Goal: Information Seeking & Learning: Learn about a topic

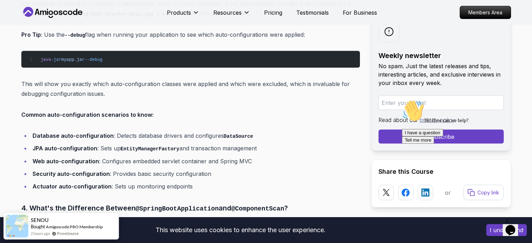
scroll to position [1441, 0]
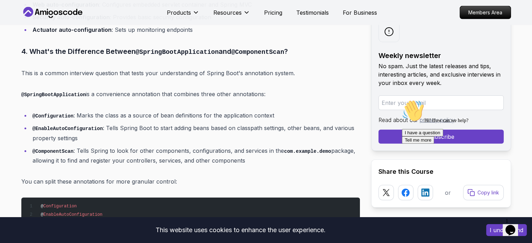
scroll to position [1598, 0]
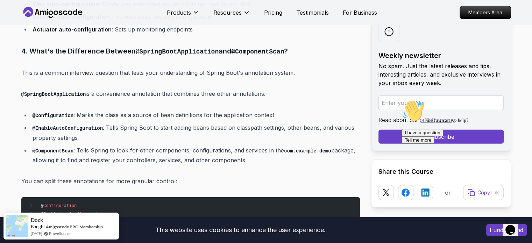
drag, startPoint x: 29, startPoint y: 32, endPoint x: 255, endPoint y: 143, distance: 252.4
copy div "What's the Difference Between @SpringBootApplication and @ComponentScan ? This …"
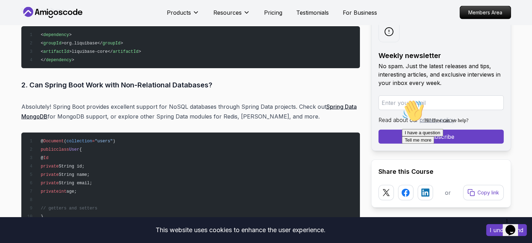
scroll to position [6947, 0]
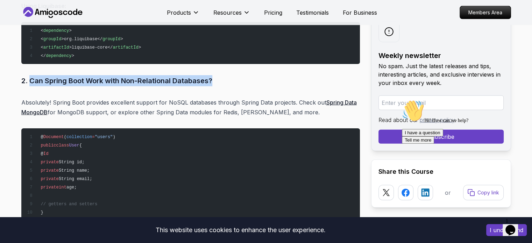
drag, startPoint x: 30, startPoint y: 51, endPoint x: 224, endPoint y: 50, distance: 194.2
click at [224, 75] on h3 "2. Can Spring Boot Work with Non-Relational Databases?" at bounding box center [190, 80] width 339 height 11
copy h3 "Can Spring Boot Work with Non-Relational Databases?"
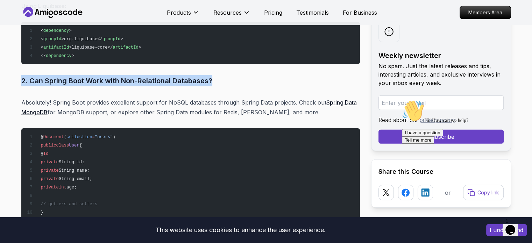
drag, startPoint x: 215, startPoint y: 48, endPoint x: 19, endPoint y: 39, distance: 196.5
copy h3 "2. Can Spring Boot Work with Non-Relational Databases?"
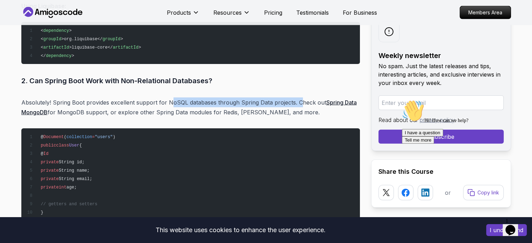
drag, startPoint x: 298, startPoint y: 76, endPoint x: 169, endPoint y: 67, distance: 128.7
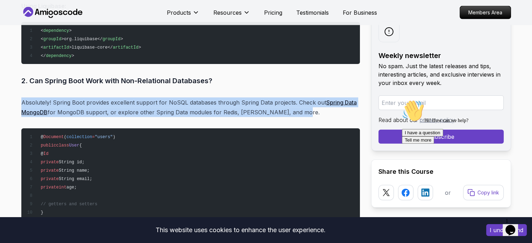
drag, startPoint x: 301, startPoint y: 84, endPoint x: 16, endPoint y: 63, distance: 285.2
copy p "Absolutely! Spring Boot provides excellent support for NoSQL databases through …"
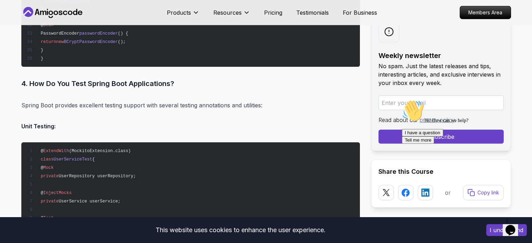
scroll to position [7409, 0]
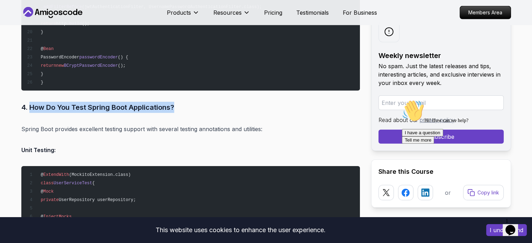
drag, startPoint x: 30, startPoint y: 79, endPoint x: 206, endPoint y: 74, distance: 176.0
click at [206, 102] on h3 "4. How Do You Test Spring Boot Applications?" at bounding box center [190, 107] width 339 height 11
copy h3 "How Do You Test Spring Boot Applications?"
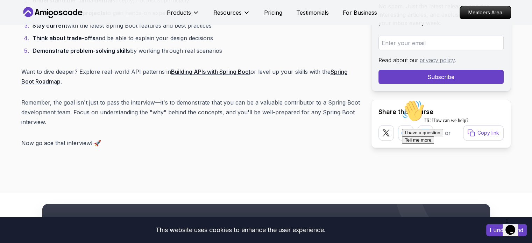
scroll to position [8226, 0]
